Goal: Information Seeking & Learning: Learn about a topic

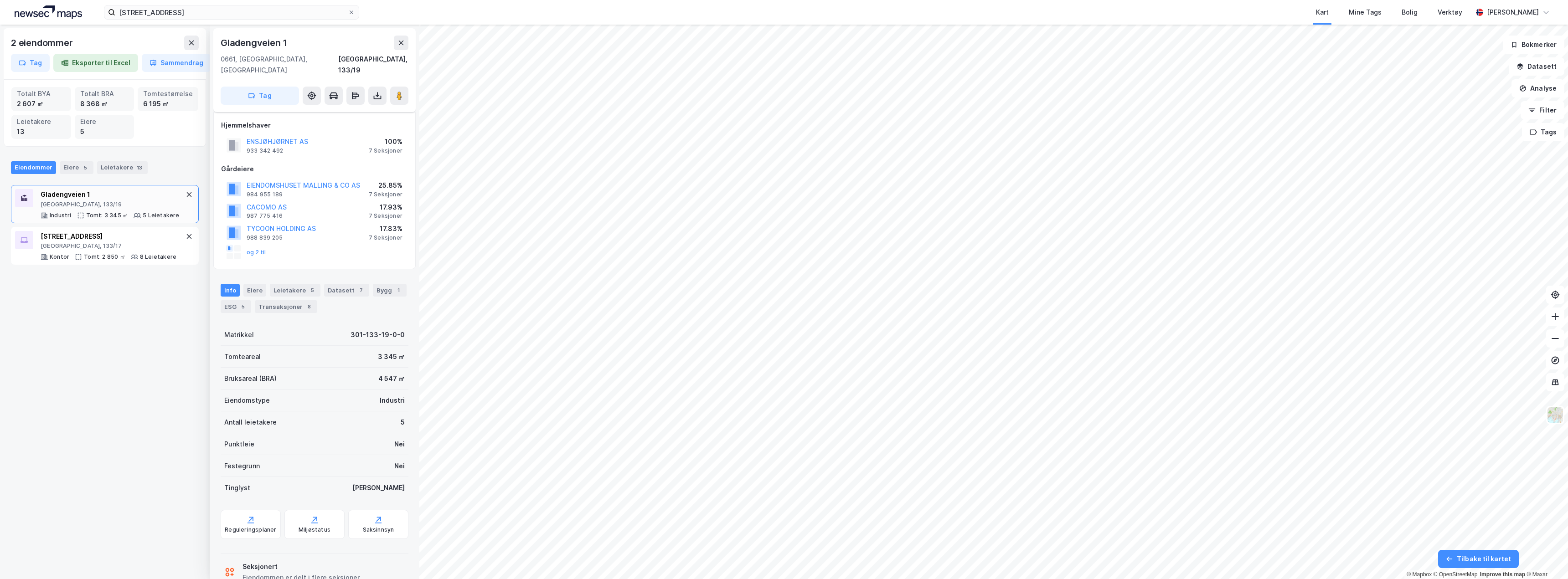
scroll to position [16, 0]
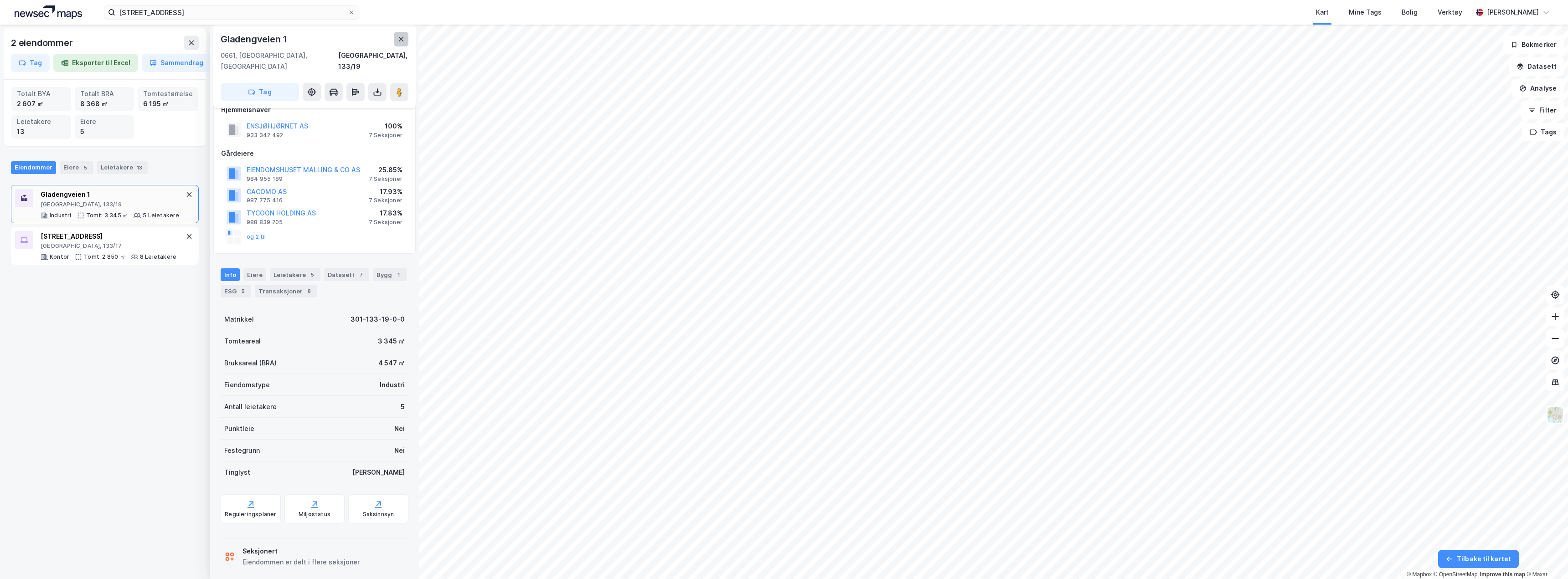
click at [395, 43] on button at bounding box center [401, 39] width 15 height 15
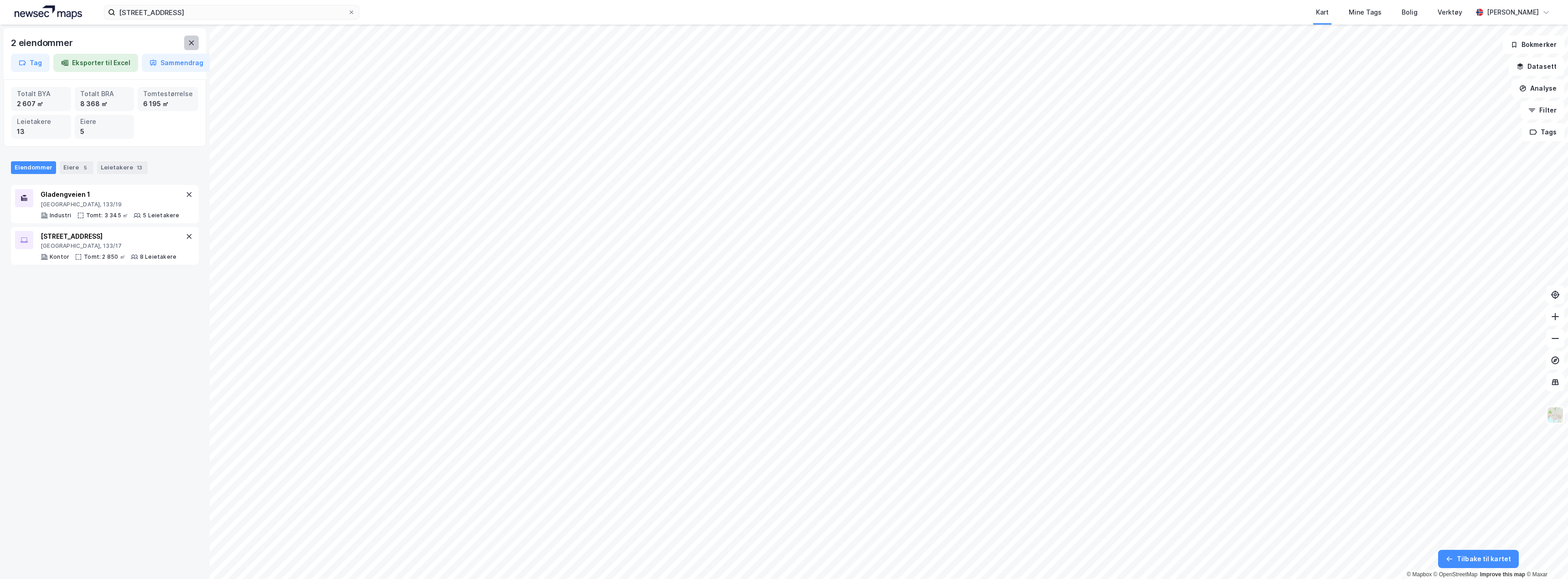
click at [192, 44] on icon at bounding box center [192, 43] width 5 height 5
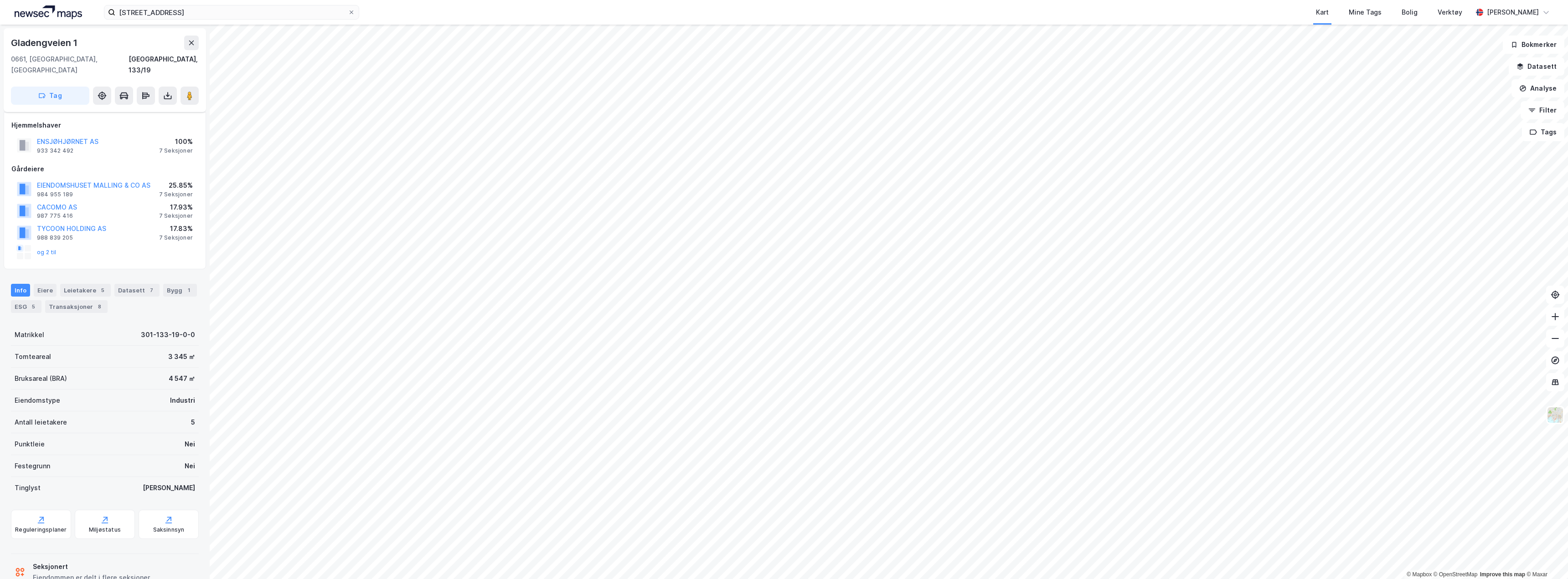
scroll to position [16, 0]
